Goal: Task Accomplishment & Management: Manage account settings

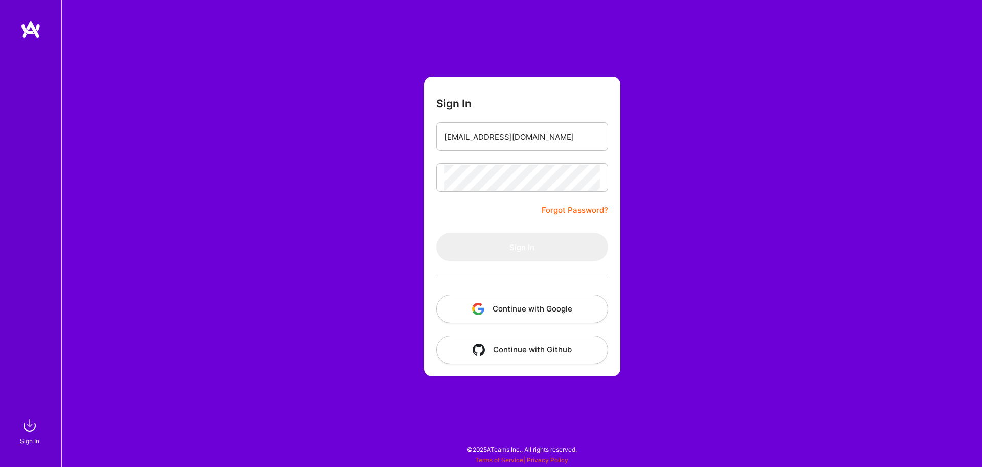
type input "[EMAIL_ADDRESS][DOMAIN_NAME]"
click at [443, 204] on form "Sign In [EMAIL_ADDRESS][DOMAIN_NAME] Forgot Password? Sign In Continue with Goo…" at bounding box center [522, 227] width 196 height 300
click at [485, 145] on input "[EMAIL_ADDRESS][DOMAIN_NAME]" at bounding box center [521, 137] width 155 height 26
click at [371, 137] on div "Sign In ozankonur@hotmail.com Forgot Password? Sign In Continue with Google Con…" at bounding box center [521, 233] width 920 height 467
click at [470, 137] on input "[EMAIL_ADDRESS][DOMAIN_NAME]" at bounding box center [521, 137] width 155 height 26
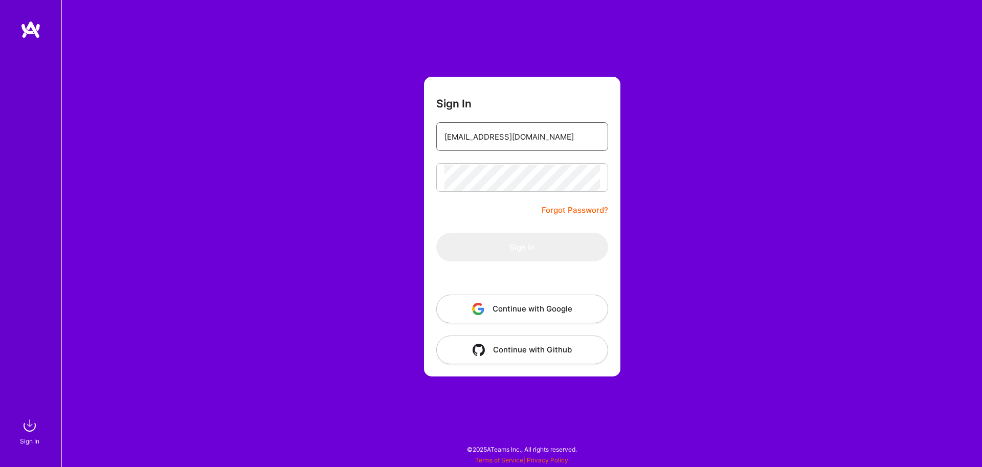
click at [470, 137] on input "[EMAIL_ADDRESS][DOMAIN_NAME]" at bounding box center [521, 137] width 155 height 26
click at [483, 145] on input "email" at bounding box center [521, 137] width 155 height 26
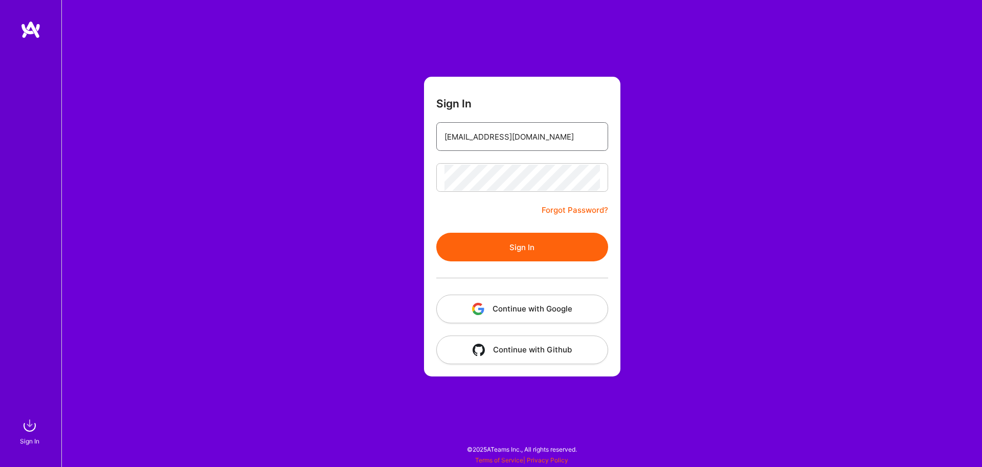
type input "[EMAIL_ADDRESS][DOMAIN_NAME]"
click at [510, 244] on button "Sign In" at bounding box center [522, 247] width 172 height 29
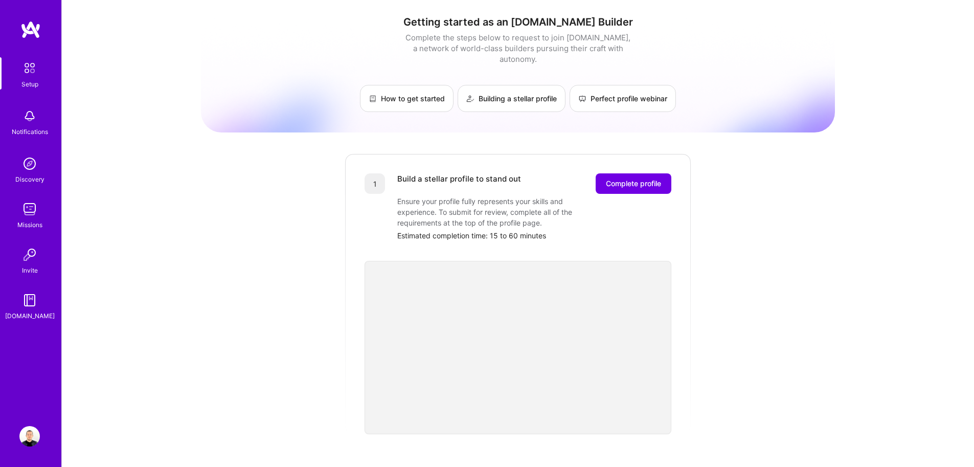
click at [36, 438] on img at bounding box center [29, 436] width 20 height 20
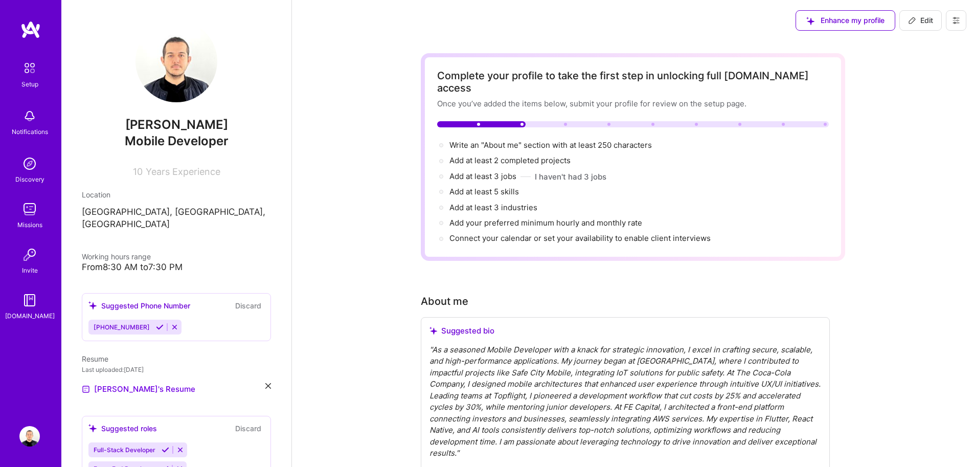
click at [265, 380] on div "[PERSON_NAME] Mobile Developer 10 Years Experience Location [GEOGRAPHIC_DATA], …" at bounding box center [176, 233] width 230 height 467
click at [263, 376] on div "[PERSON_NAME] Mobile Developer 10 Years Experience Location [GEOGRAPHIC_DATA], …" at bounding box center [176, 233] width 230 height 467
click at [265, 383] on icon at bounding box center [268, 386] width 6 height 6
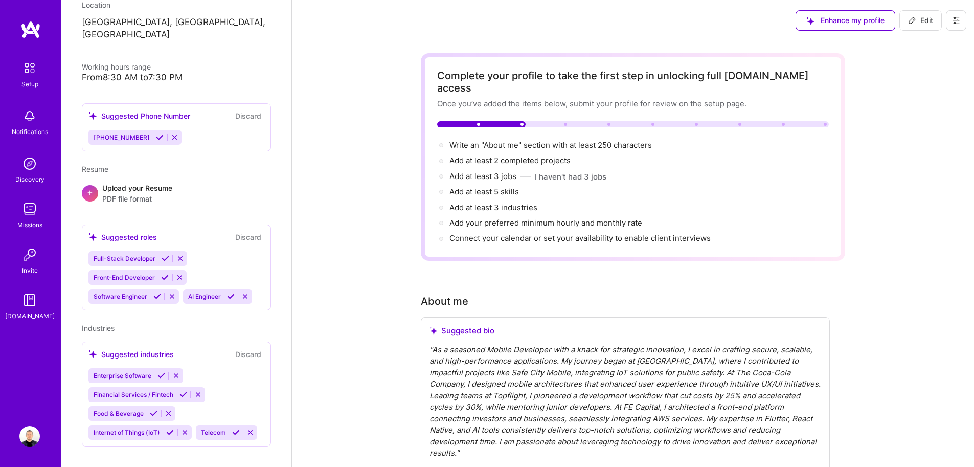
click at [952, 18] on icon at bounding box center [956, 20] width 8 height 8
click at [937, 45] on button "Settings" at bounding box center [928, 44] width 77 height 26
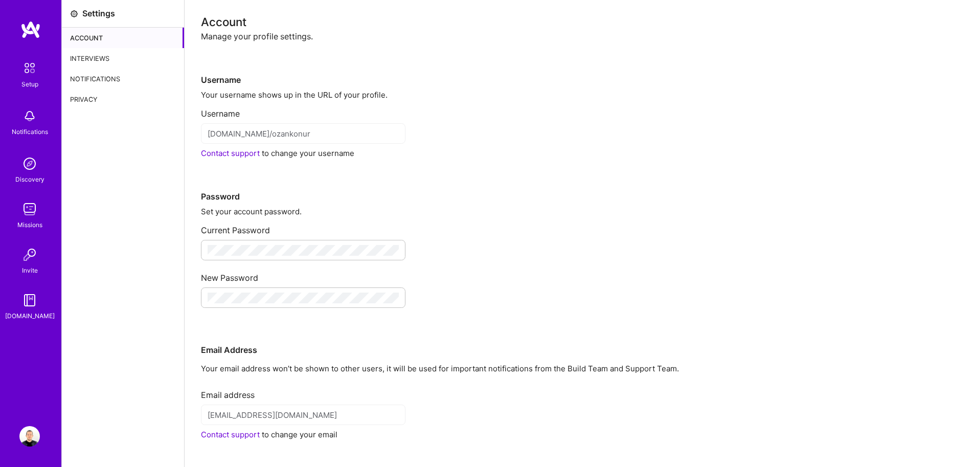
click at [98, 100] on div "Privacy" at bounding box center [123, 99] width 122 height 20
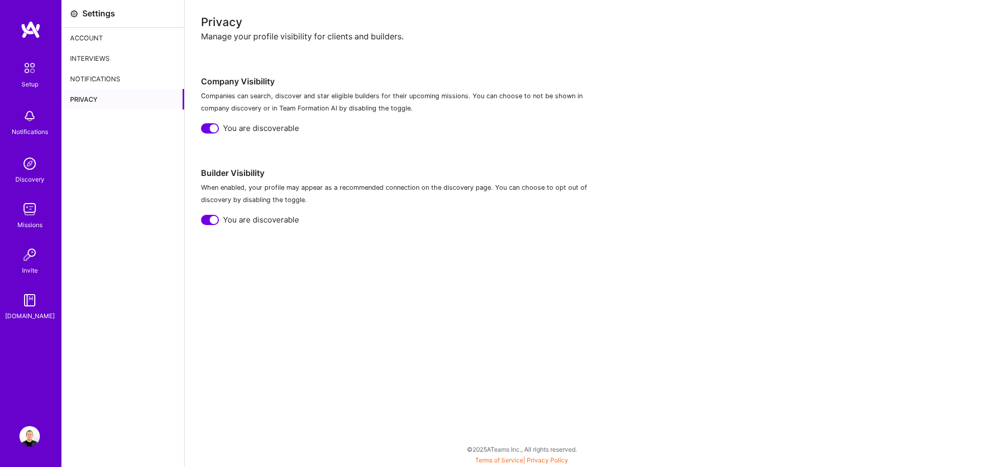
click at [87, 85] on div "Notifications" at bounding box center [123, 79] width 122 height 20
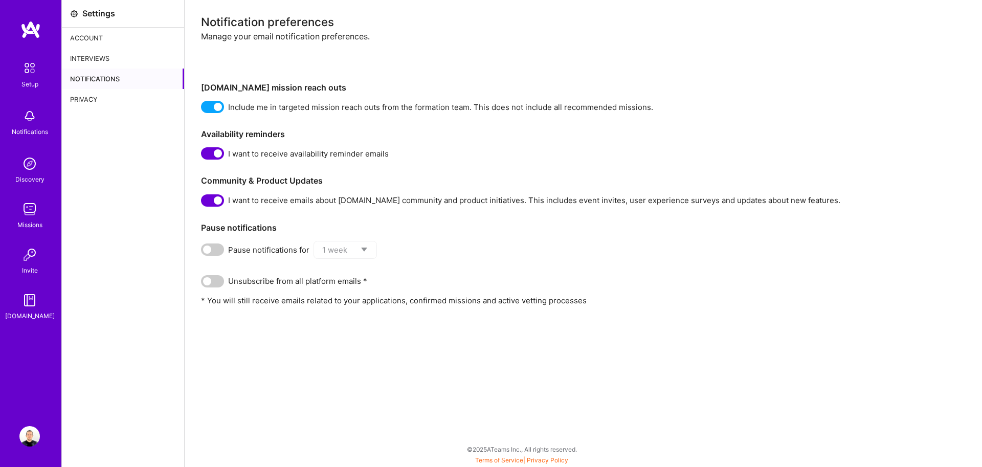
click at [94, 61] on div "Interviews" at bounding box center [123, 58] width 122 height 20
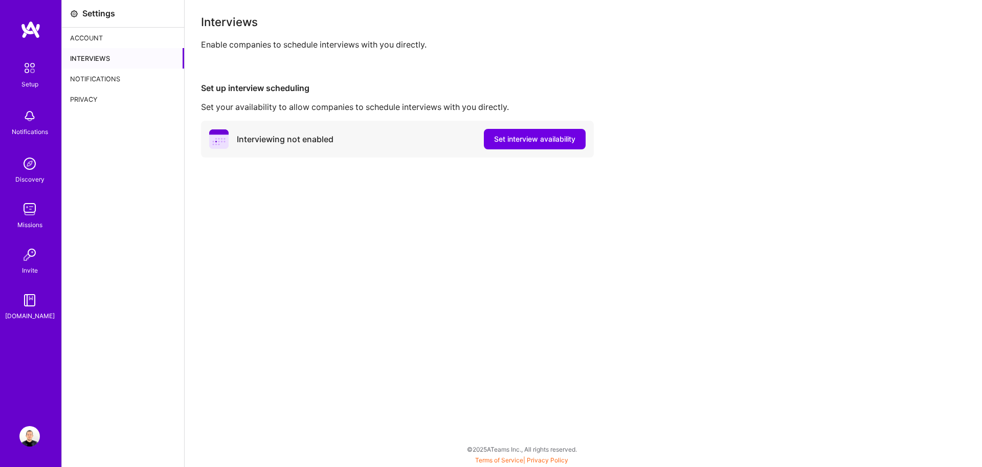
click at [93, 39] on div "Account" at bounding box center [123, 38] width 122 height 20
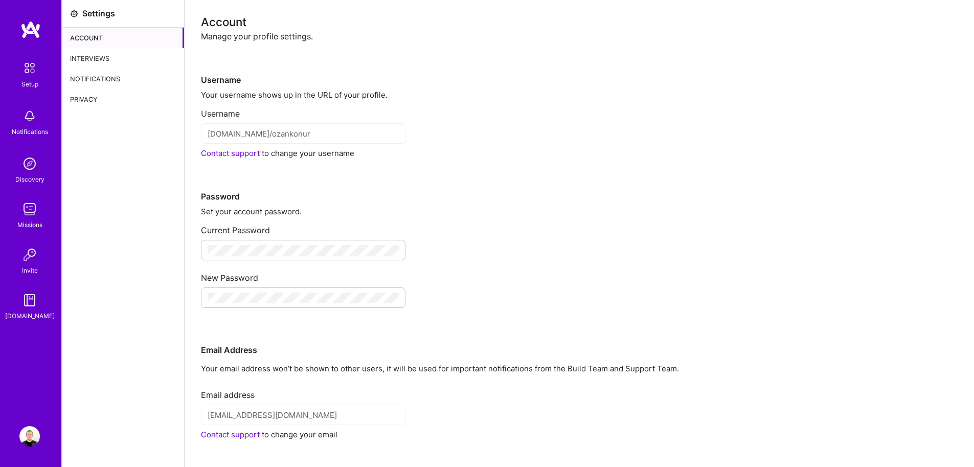
click at [40, 35] on img at bounding box center [30, 29] width 20 height 18
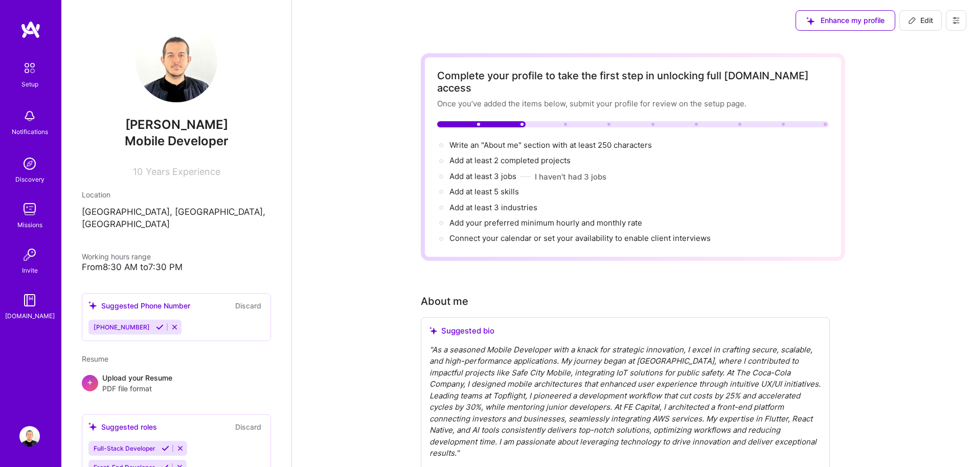
click at [246, 300] on button "Discard" at bounding box center [248, 306] width 32 height 12
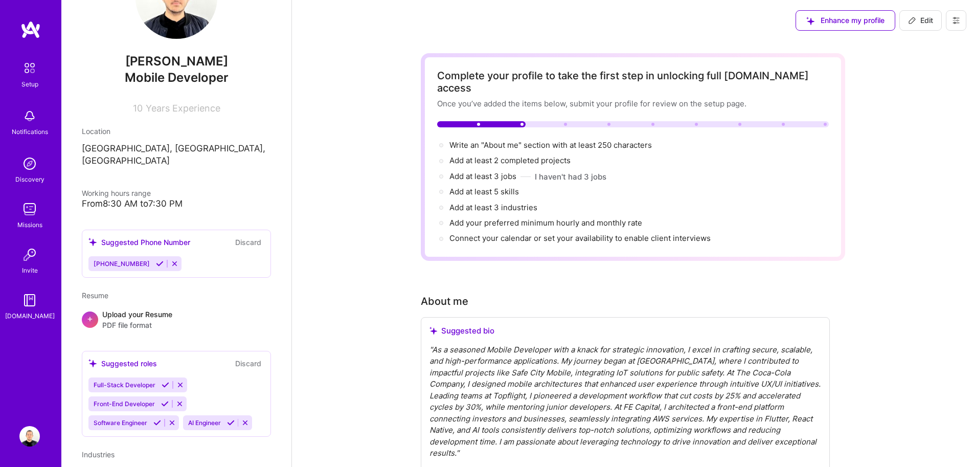
scroll to position [11, 0]
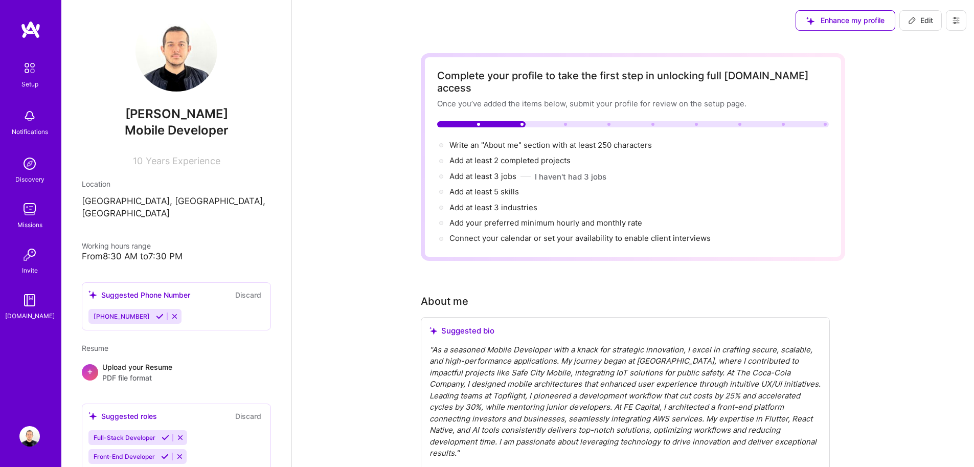
click at [171, 312] on icon at bounding box center [175, 316] width 8 height 8
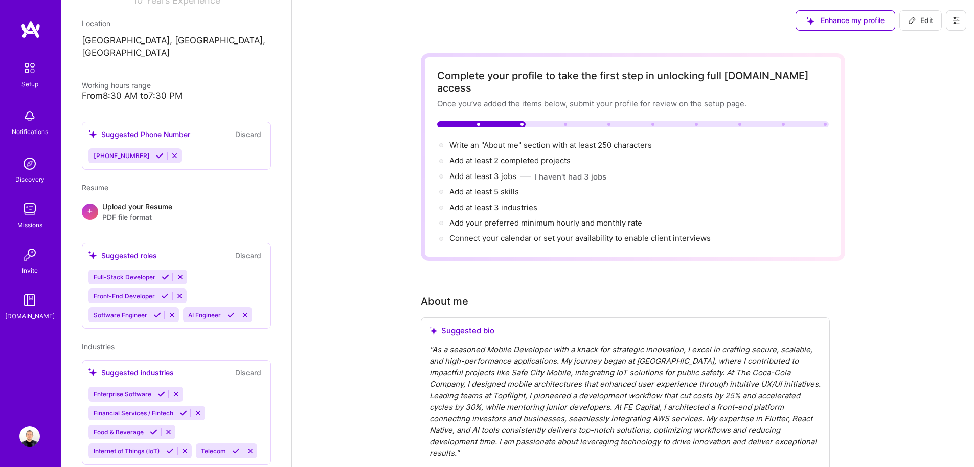
scroll to position [72, 0]
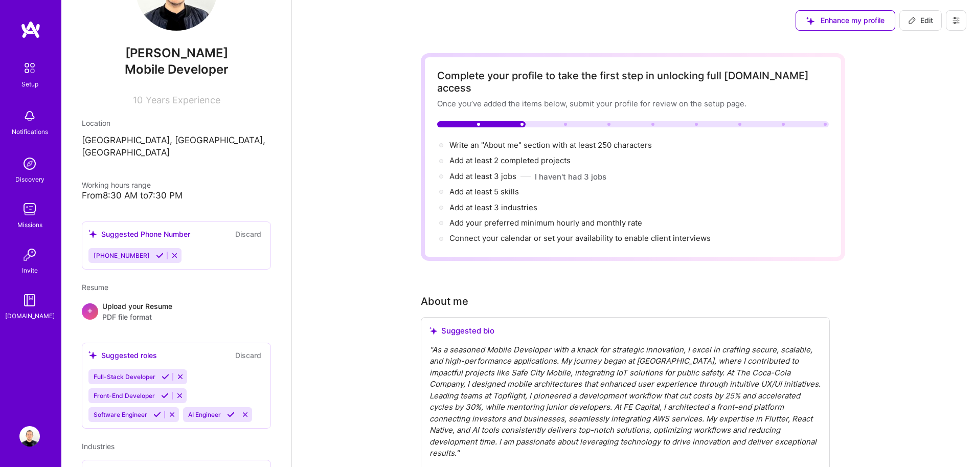
click at [235, 228] on button "Discard" at bounding box center [248, 234] width 32 height 12
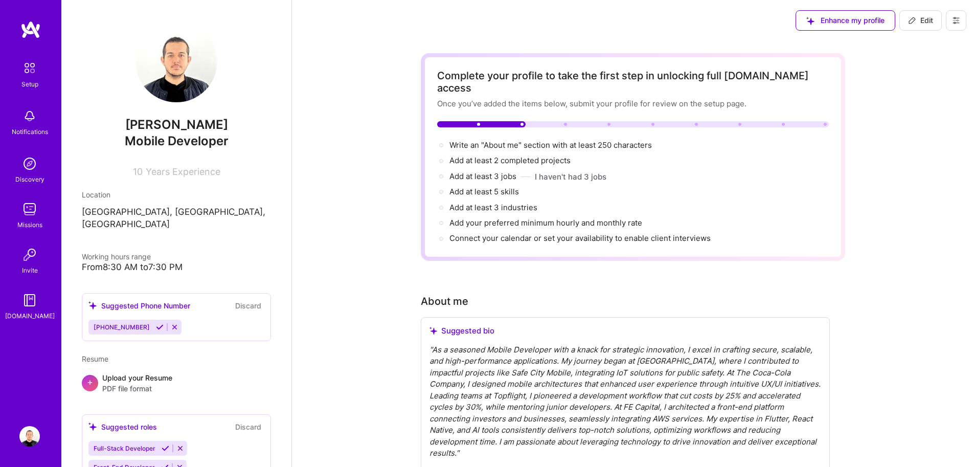
click at [919, 29] on button "Edit" at bounding box center [920, 20] width 42 height 20
select select "US"
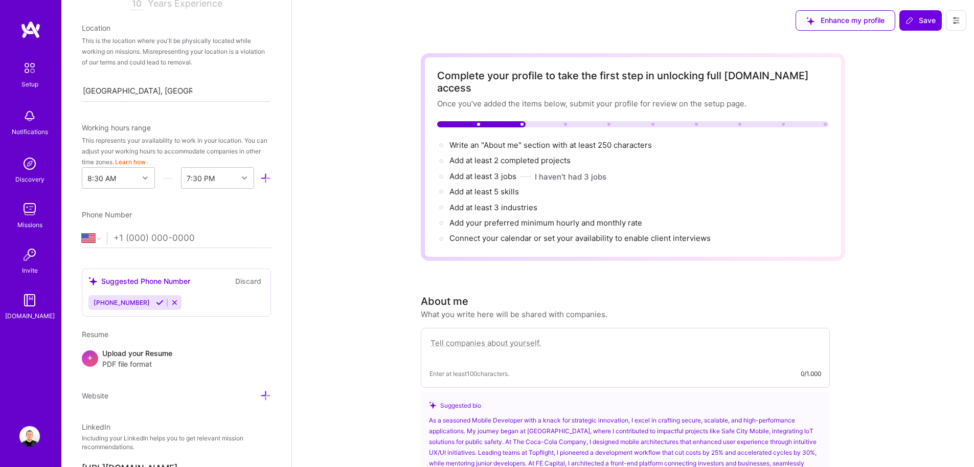
scroll to position [294, 0]
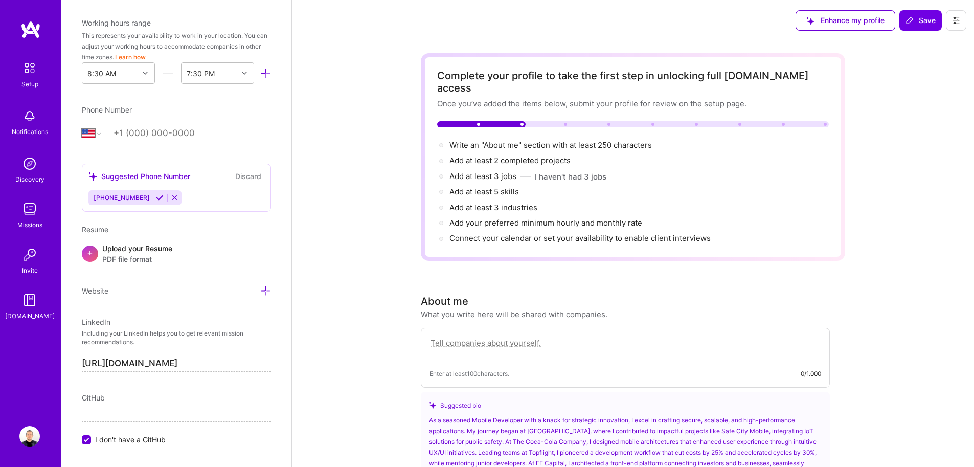
click at [168, 199] on button at bounding box center [175, 197] width 14 height 9
click at [171, 200] on icon at bounding box center [175, 198] width 8 height 8
click at [171, 199] on icon at bounding box center [175, 198] width 8 height 8
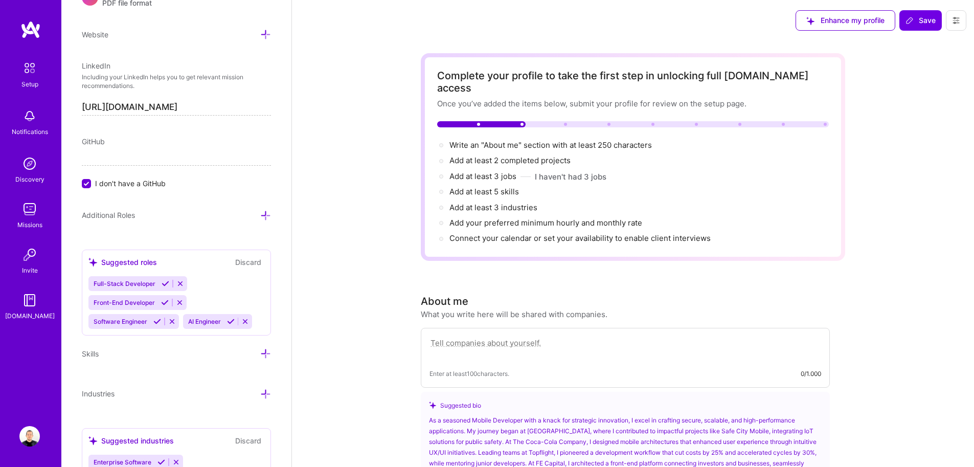
scroll to position [563, 0]
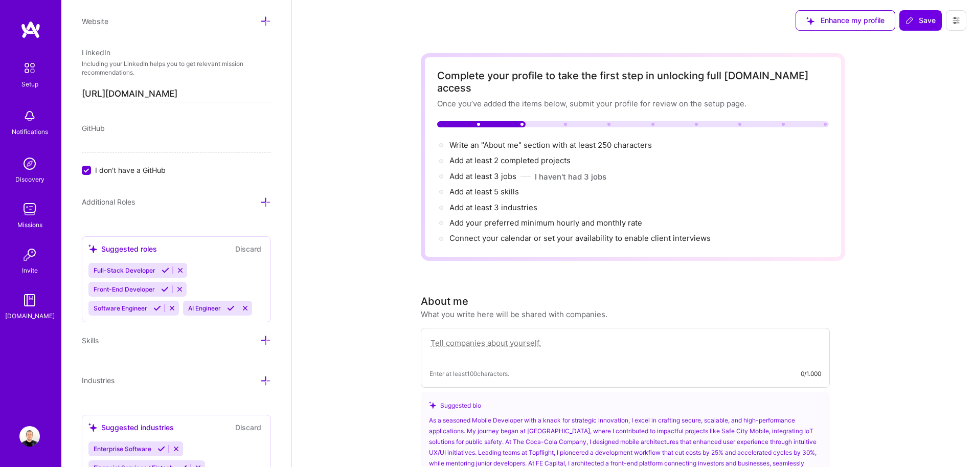
drag, startPoint x: 218, startPoint y: 93, endPoint x: 27, endPoint y: 81, distance: 192.1
click at [82, 86] on input "[URL][DOMAIN_NAME]" at bounding box center [176, 94] width 189 height 16
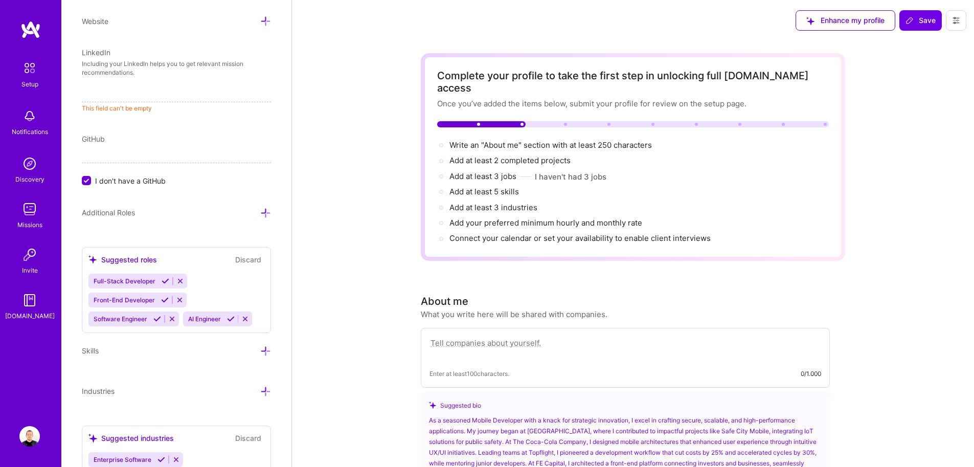
click at [130, 131] on div "Edit photo [PERSON_NAME] Mobile Developer 10 Years Experience Location This is …" at bounding box center [176, 233] width 230 height 467
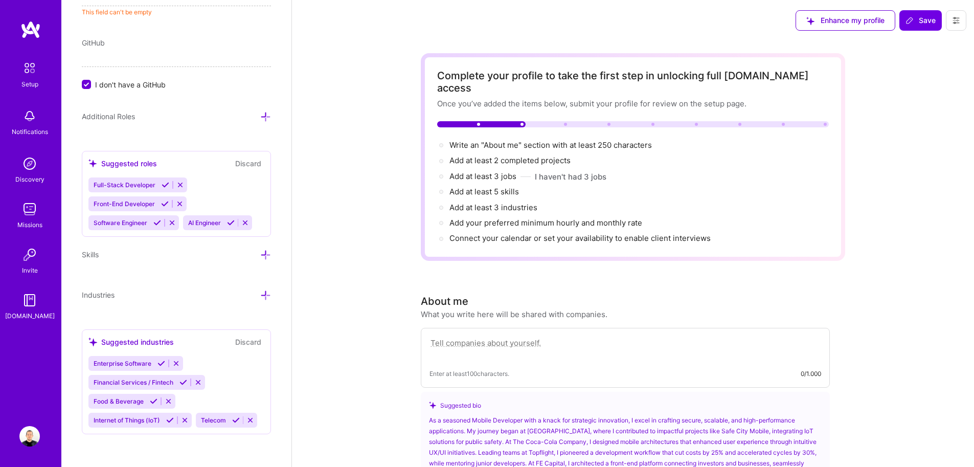
click at [88, 91] on div "Edit photo [PERSON_NAME] Mobile Developer 10 Years Experience Location This is …" at bounding box center [176, 233] width 230 height 467
click at [84, 86] on input "I don't have a GitHub" at bounding box center [87, 84] width 9 height 9
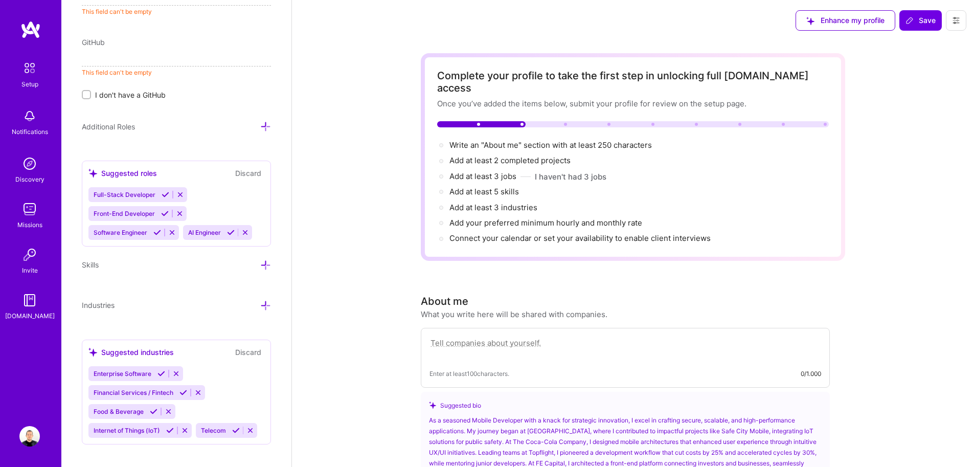
scroll to position [671, 0]
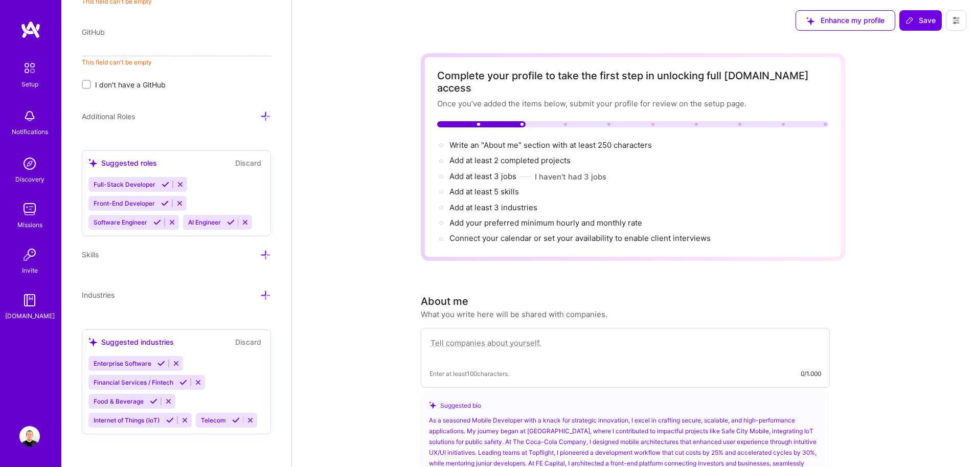
click at [952, 22] on icon at bounding box center [956, 20] width 8 height 8
click at [937, 43] on button "Settings" at bounding box center [928, 44] width 77 height 26
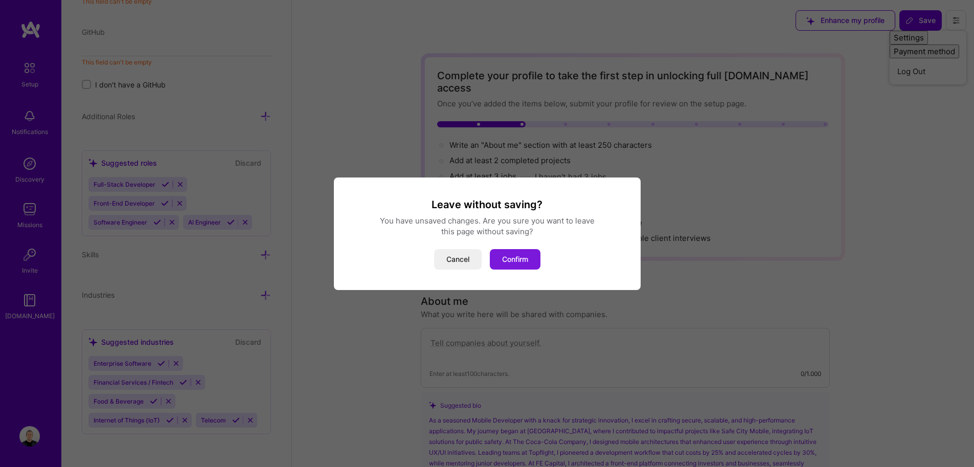
click at [518, 257] on button "Confirm" at bounding box center [515, 259] width 51 height 20
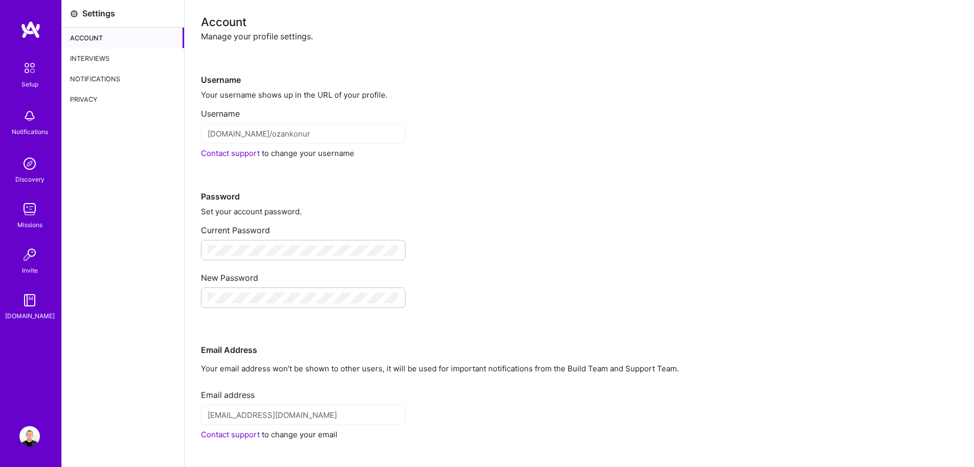
click at [115, 63] on div "Interviews" at bounding box center [123, 58] width 122 height 20
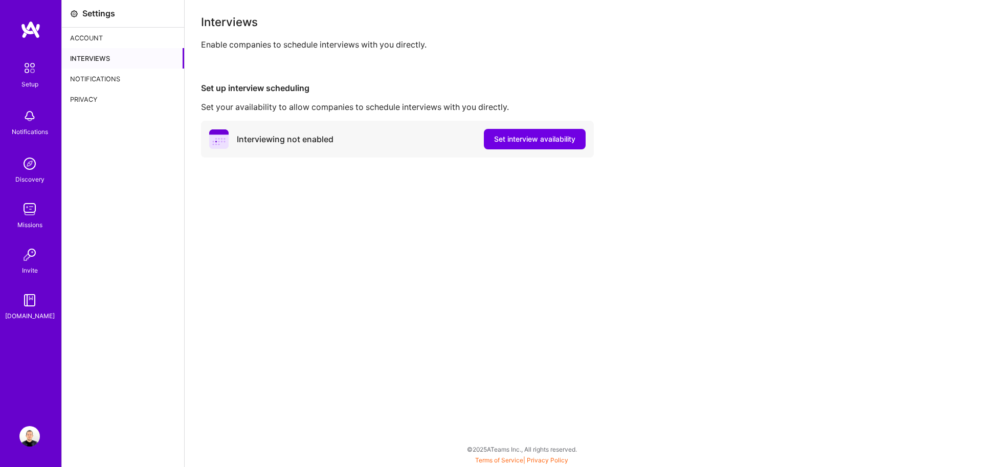
click at [116, 89] on div "Privacy" at bounding box center [123, 99] width 122 height 20
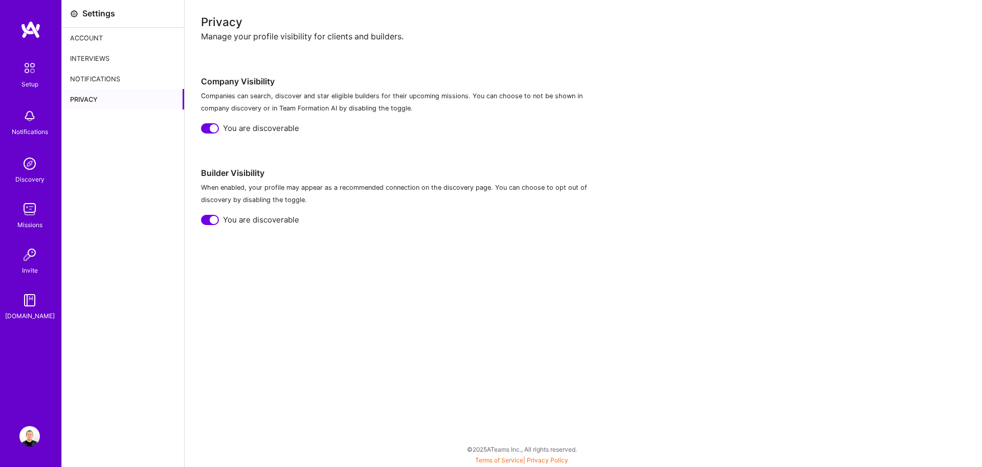
click at [109, 80] on div "Notifications" at bounding box center [123, 79] width 122 height 20
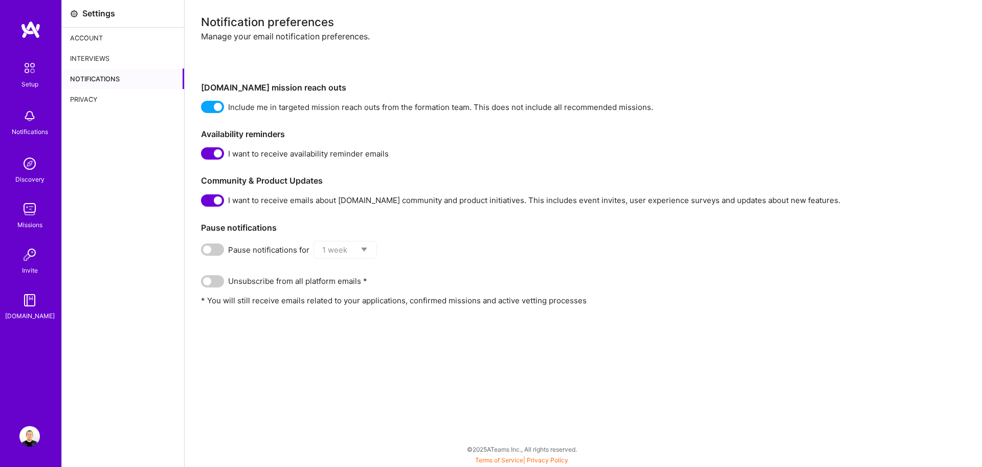
click at [21, 118] on img at bounding box center [29, 116] width 20 height 20
click at [25, 163] on img at bounding box center [29, 163] width 20 height 20
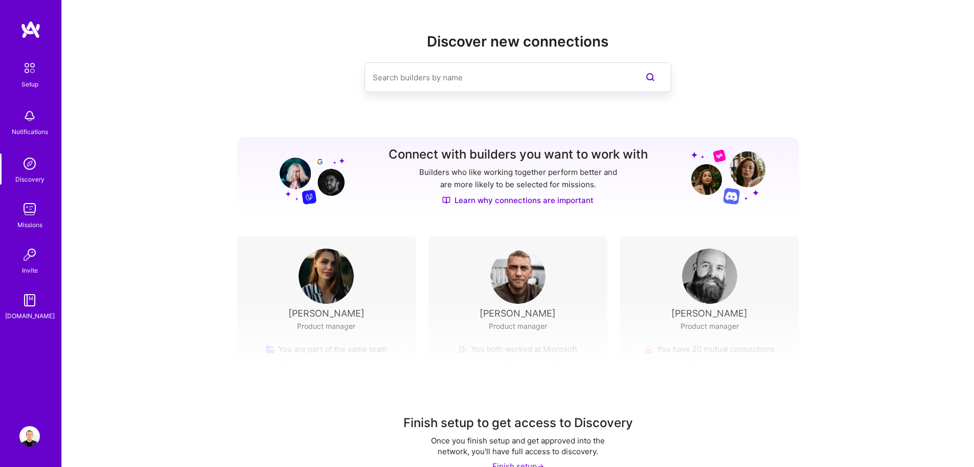
scroll to position [22, 0]
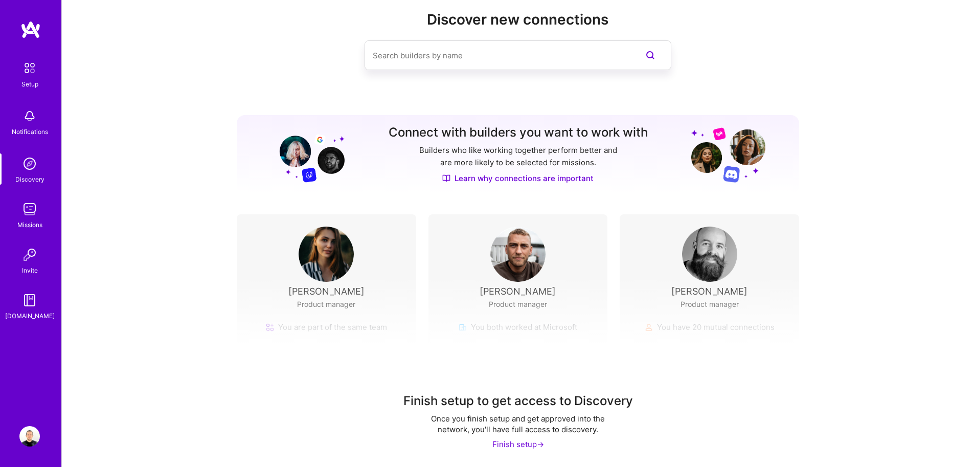
click at [33, 217] on img at bounding box center [29, 209] width 20 height 20
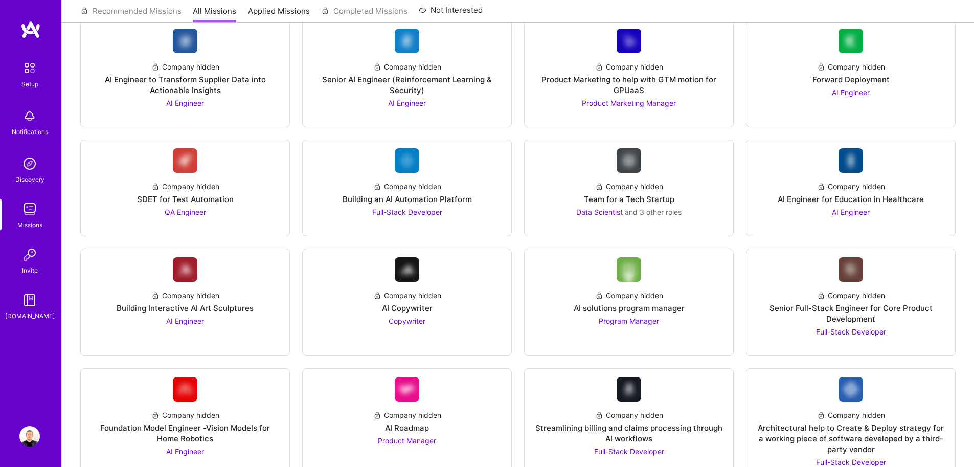
scroll to position [1330, 0]
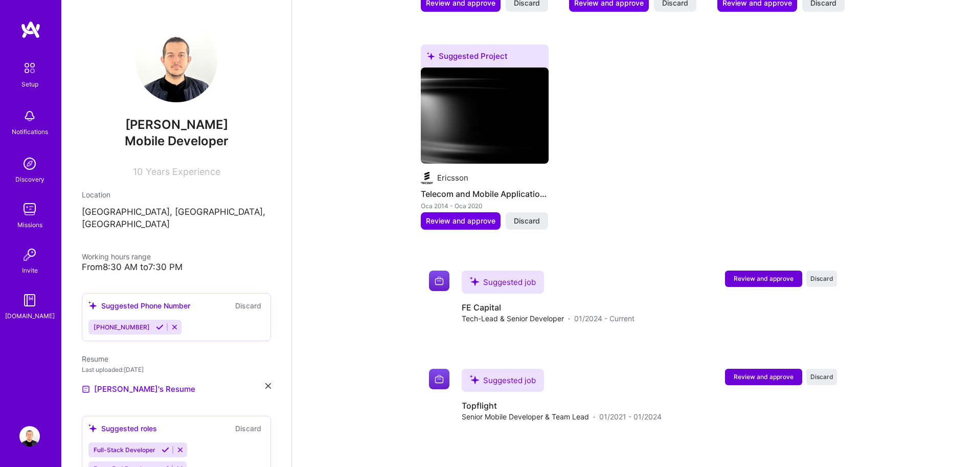
scroll to position [720, 0]
